Goal: Task Accomplishment & Management: Manage account settings

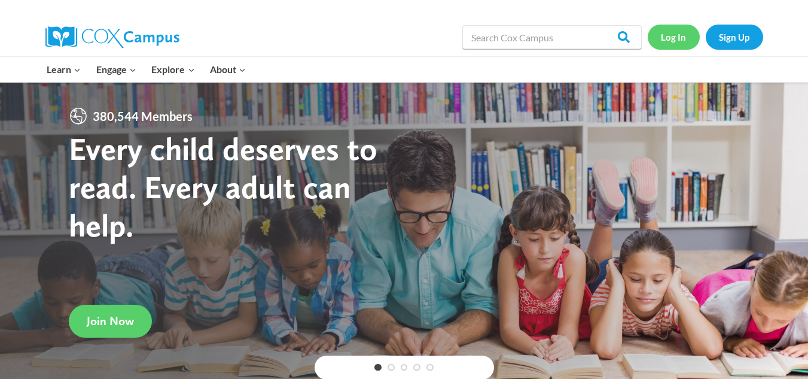
click at [675, 38] on link "Log In" at bounding box center [674, 37] width 52 height 25
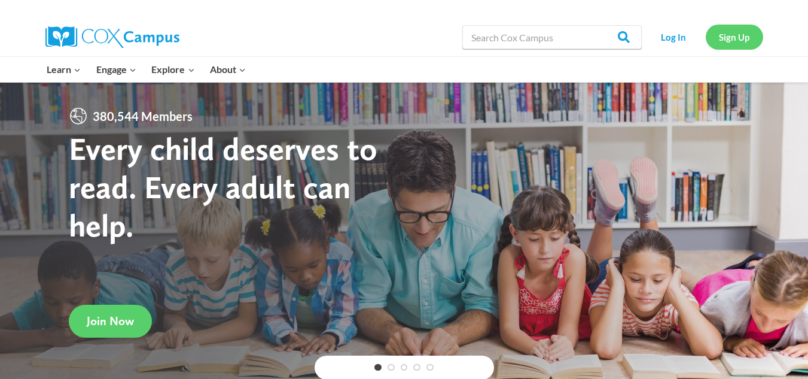
click at [745, 39] on link "Sign Up" at bounding box center [734, 37] width 57 height 25
